Goal: Transaction & Acquisition: Book appointment/travel/reservation

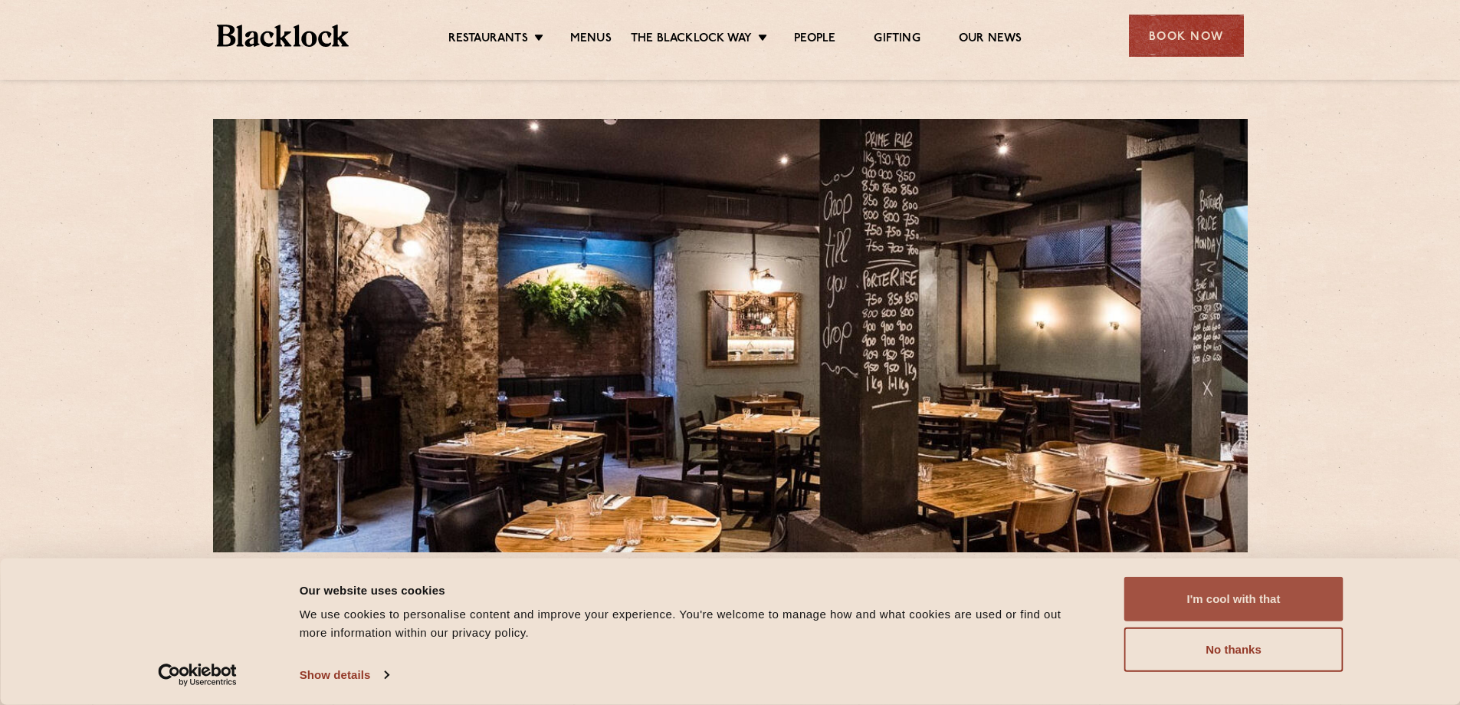
click at [1232, 596] on button "I'm cool with that" at bounding box center [1234, 599] width 219 height 44
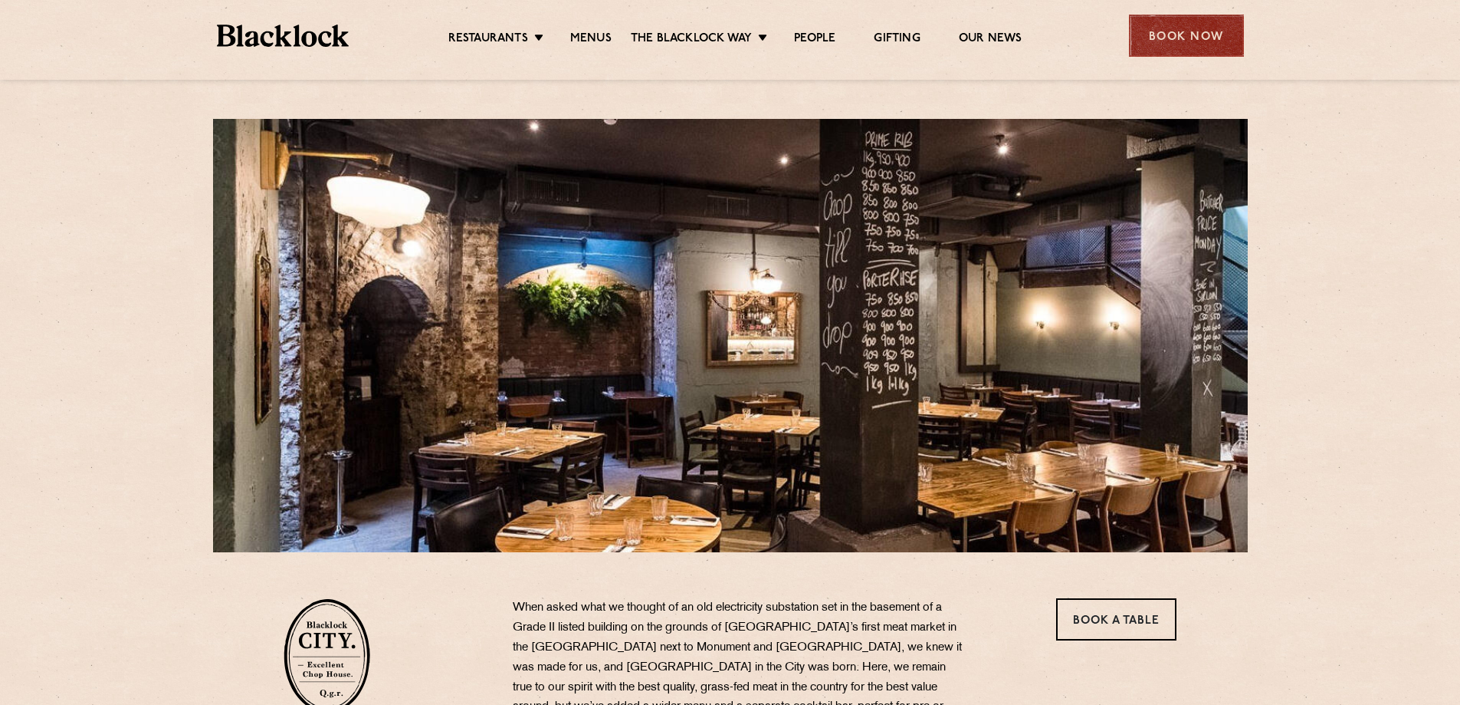
click at [1170, 29] on div "Book Now" at bounding box center [1186, 36] width 115 height 42
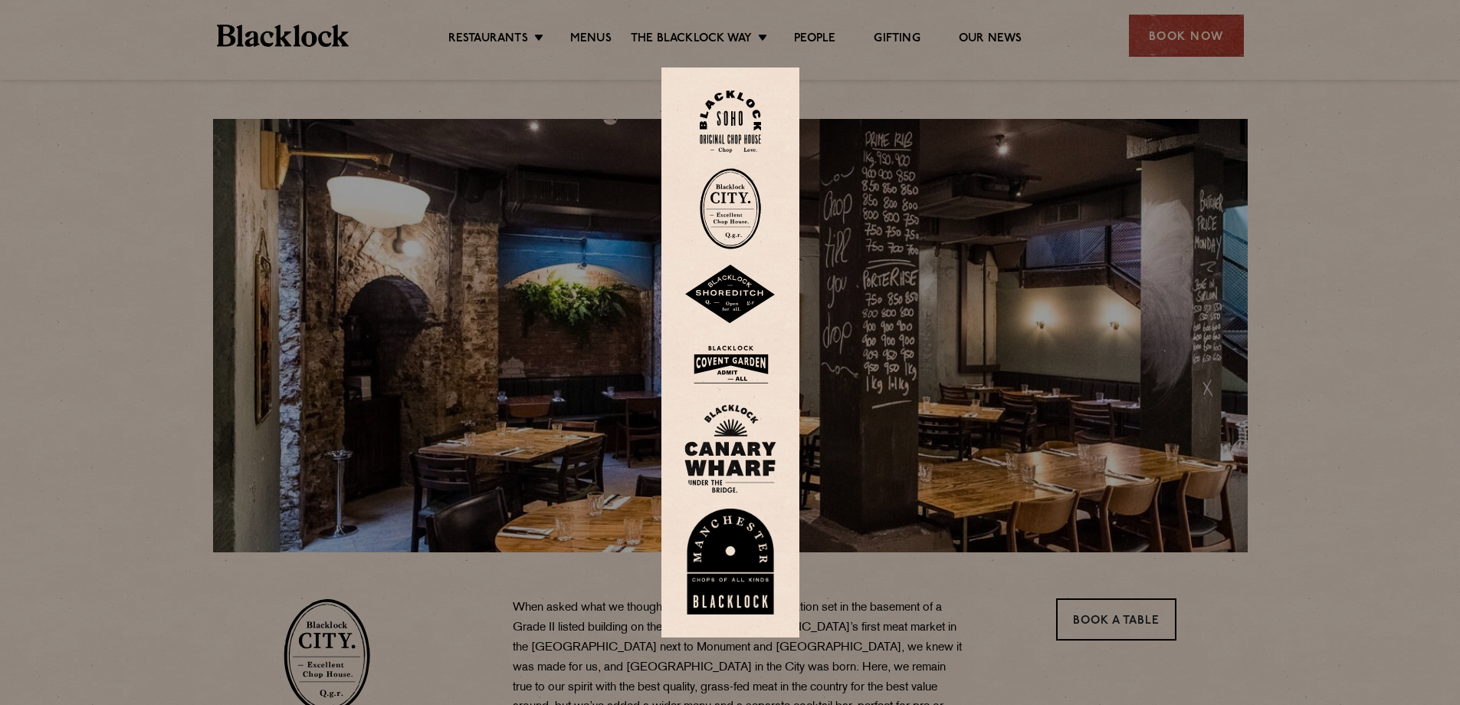
click at [748, 195] on img at bounding box center [730, 208] width 61 height 81
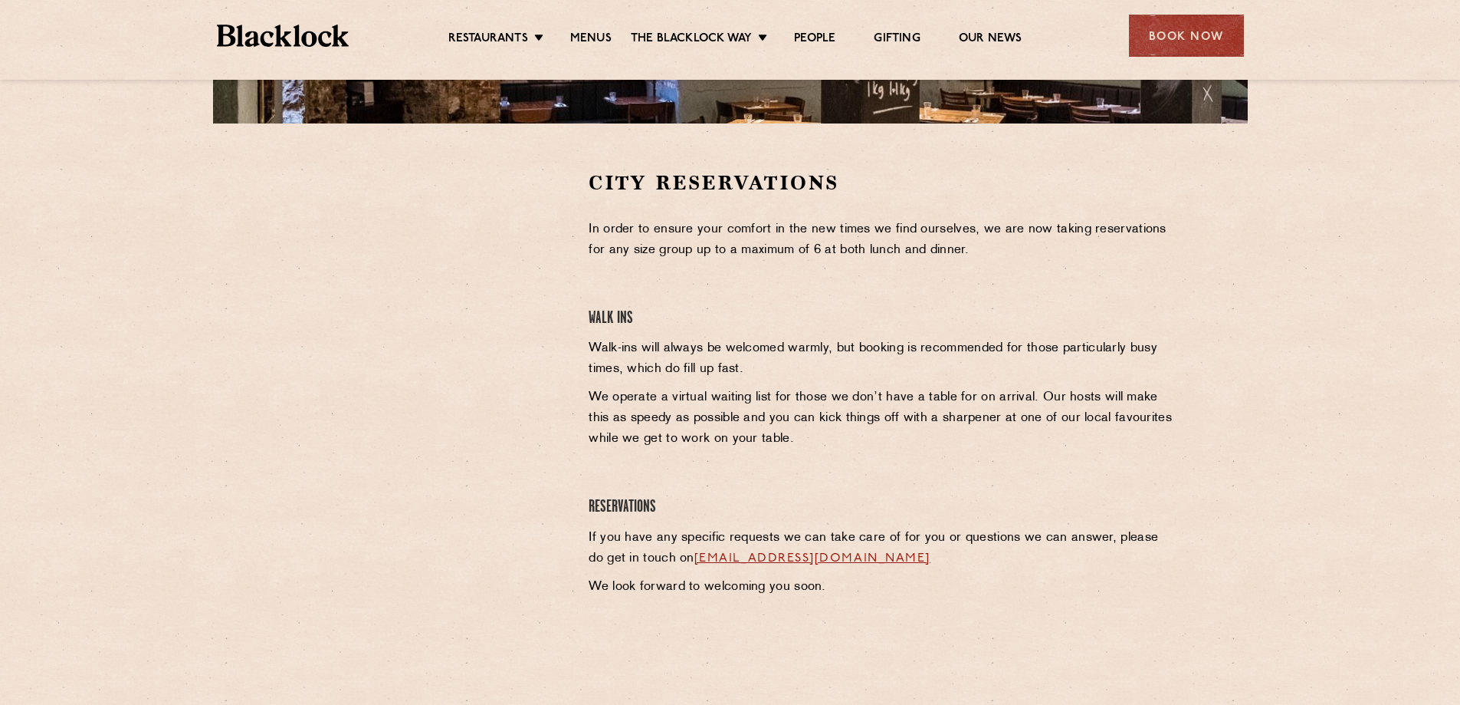
scroll to position [460, 0]
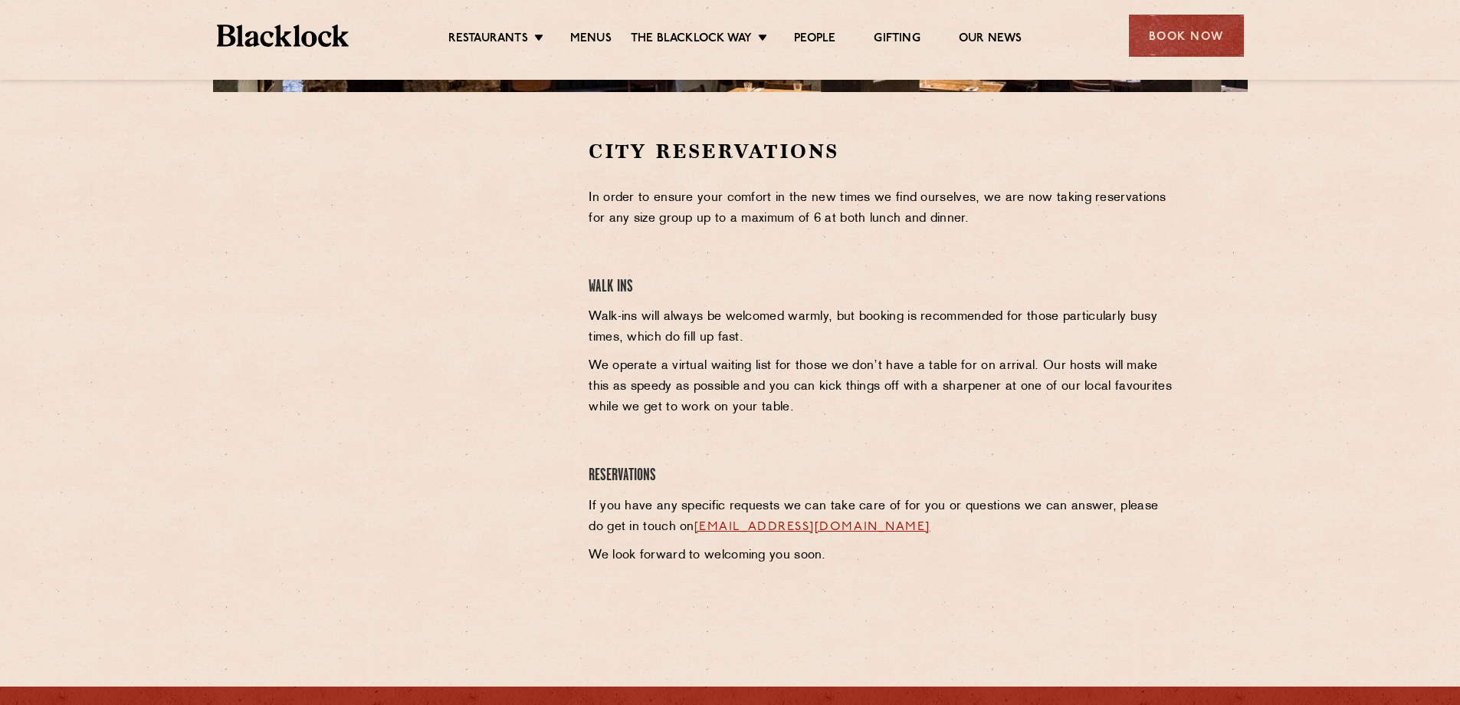
drag, startPoint x: 336, startPoint y: 389, endPoint x: 341, endPoint y: 366, distance: 23.6
click at [336, 389] on div at bounding box center [424, 370] width 305 height 464
